Goal: Find contact information: Find contact information

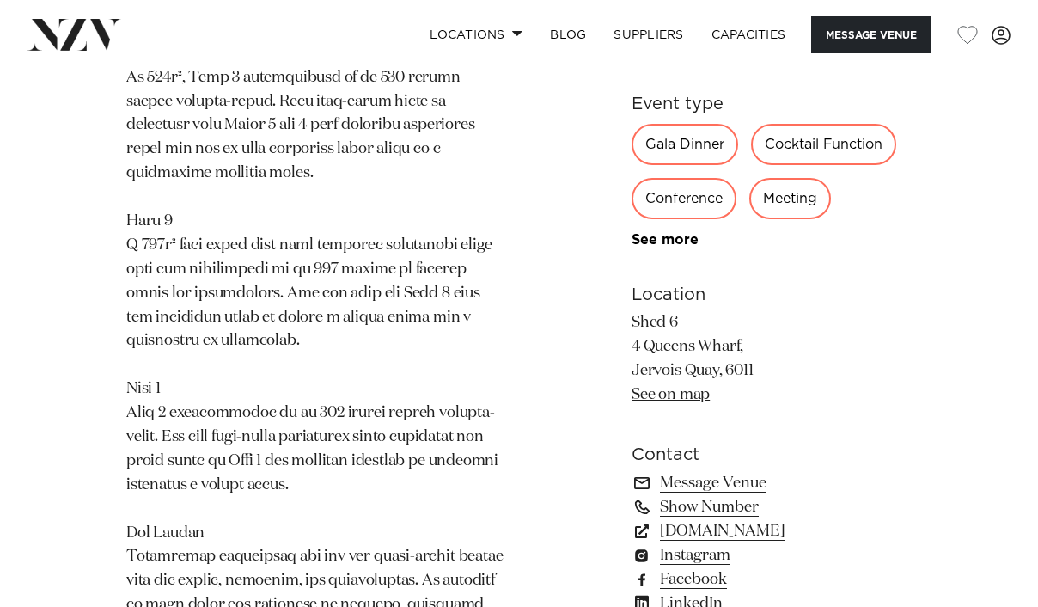
scroll to position [1382, 0]
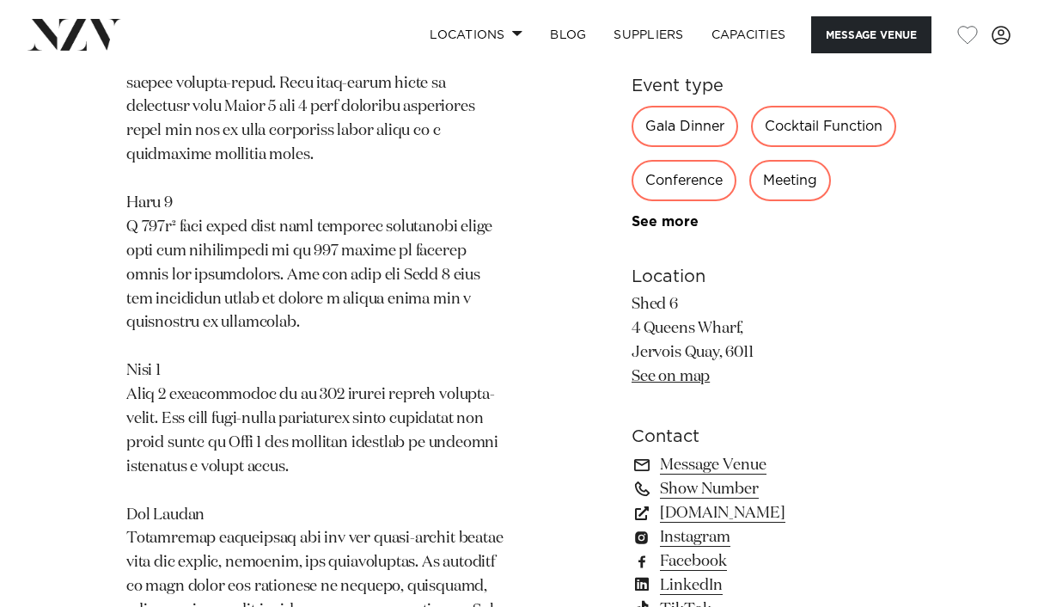
drag, startPoint x: 741, startPoint y: 293, endPoint x: 634, endPoint y: 298, distance: 106.7
click at [634, 298] on p "Shed 6 4 Queens Wharf, Jervois Quay, 6011 See on map" at bounding box center [772, 341] width 280 height 96
copy p "4 Queens Wharf"
click at [707, 453] on link "Message Venue" at bounding box center [772, 465] width 280 height 24
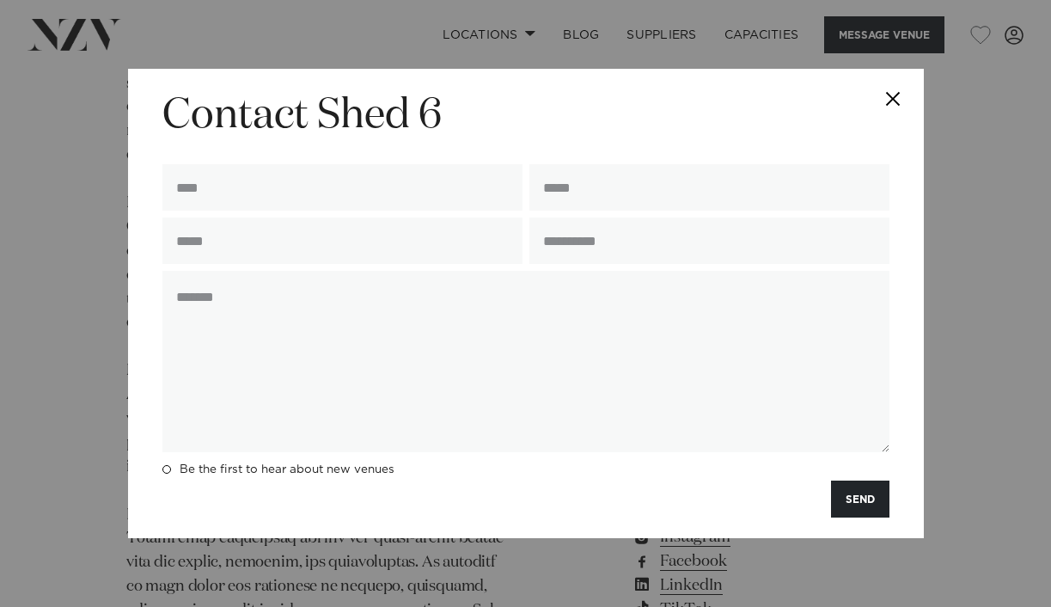
click at [896, 97] on button "Close" at bounding box center [894, 99] width 60 height 60
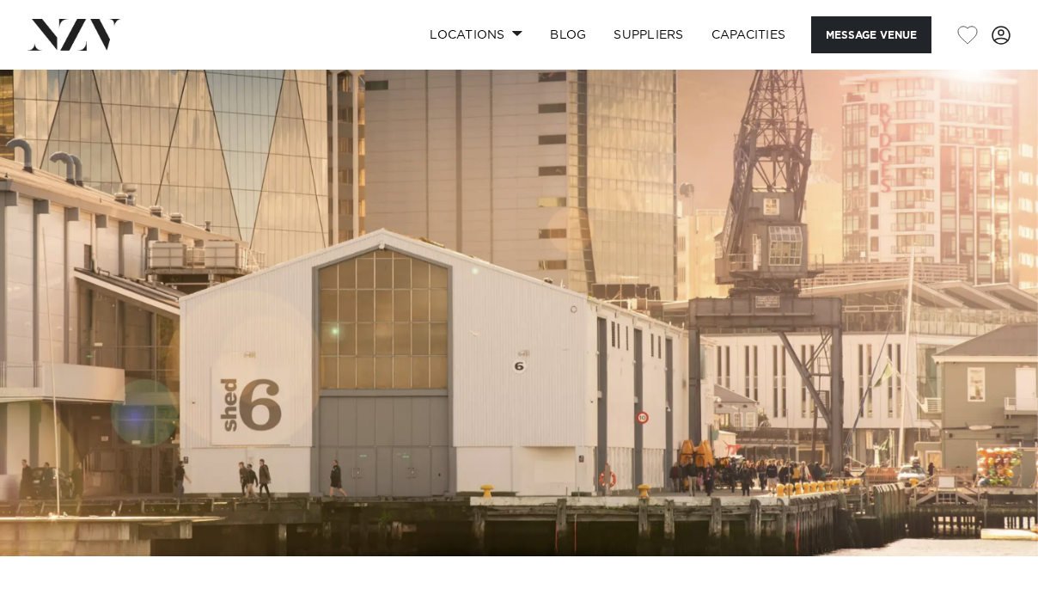
scroll to position [0, 0]
click at [1008, 37] on span at bounding box center [1001, 35] width 19 height 19
